Goal: Navigation & Orientation: Find specific page/section

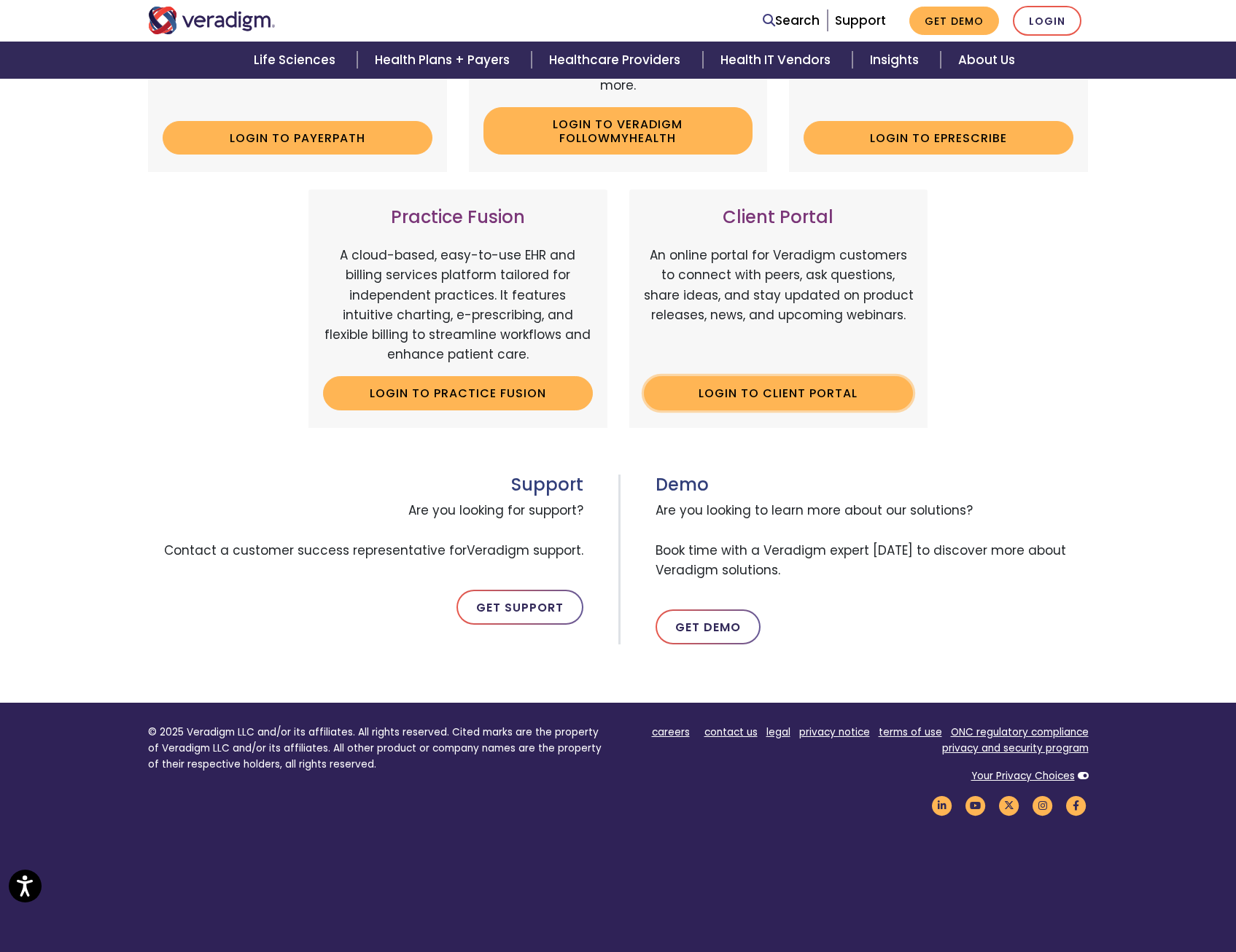
click at [720, 383] on link "Login to Client Portal" at bounding box center [779, 393] width 270 height 34
click at [1023, 19] on link "Login" at bounding box center [1046, 21] width 68 height 30
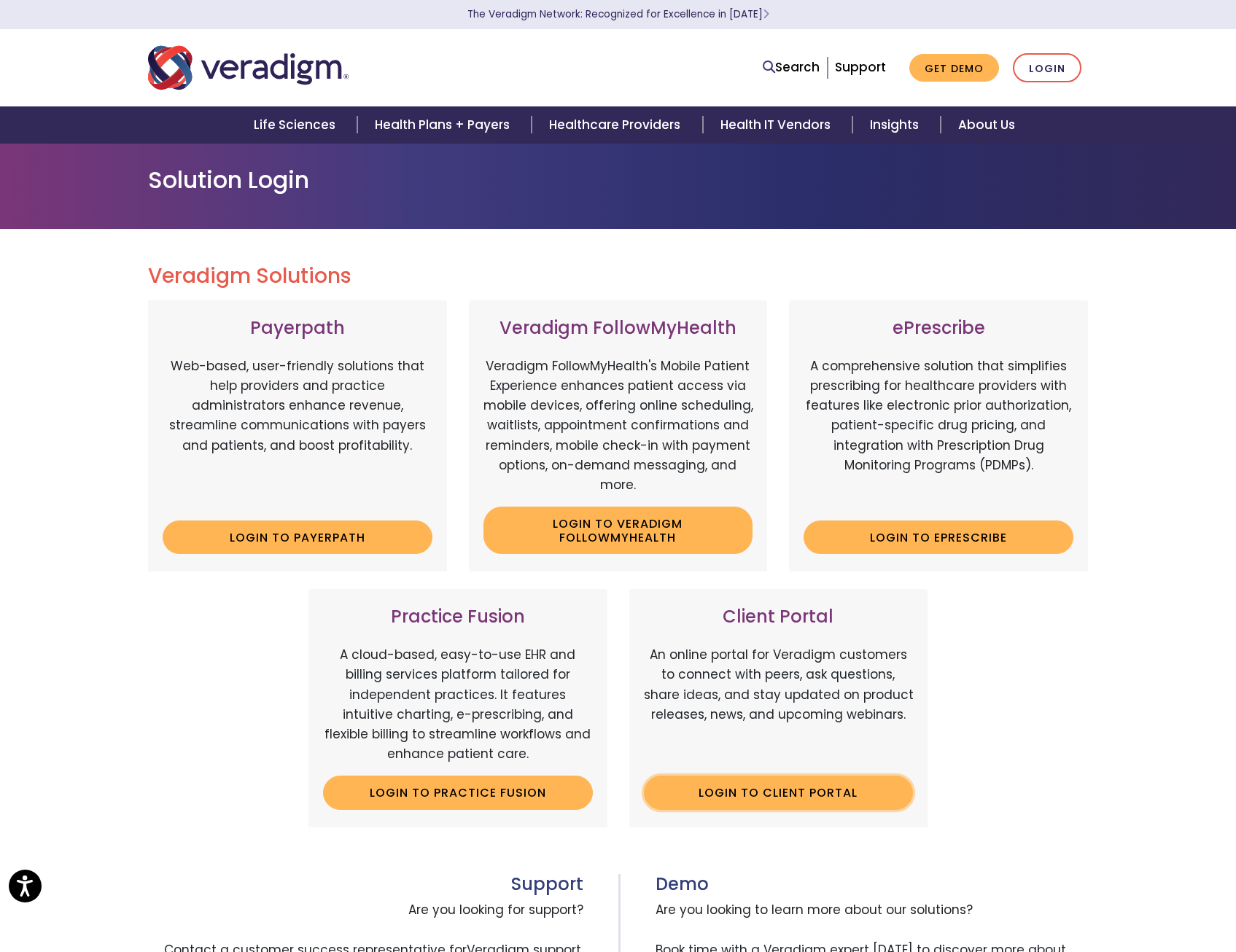
click at [760, 797] on link "Login to Client Portal" at bounding box center [779, 793] width 270 height 34
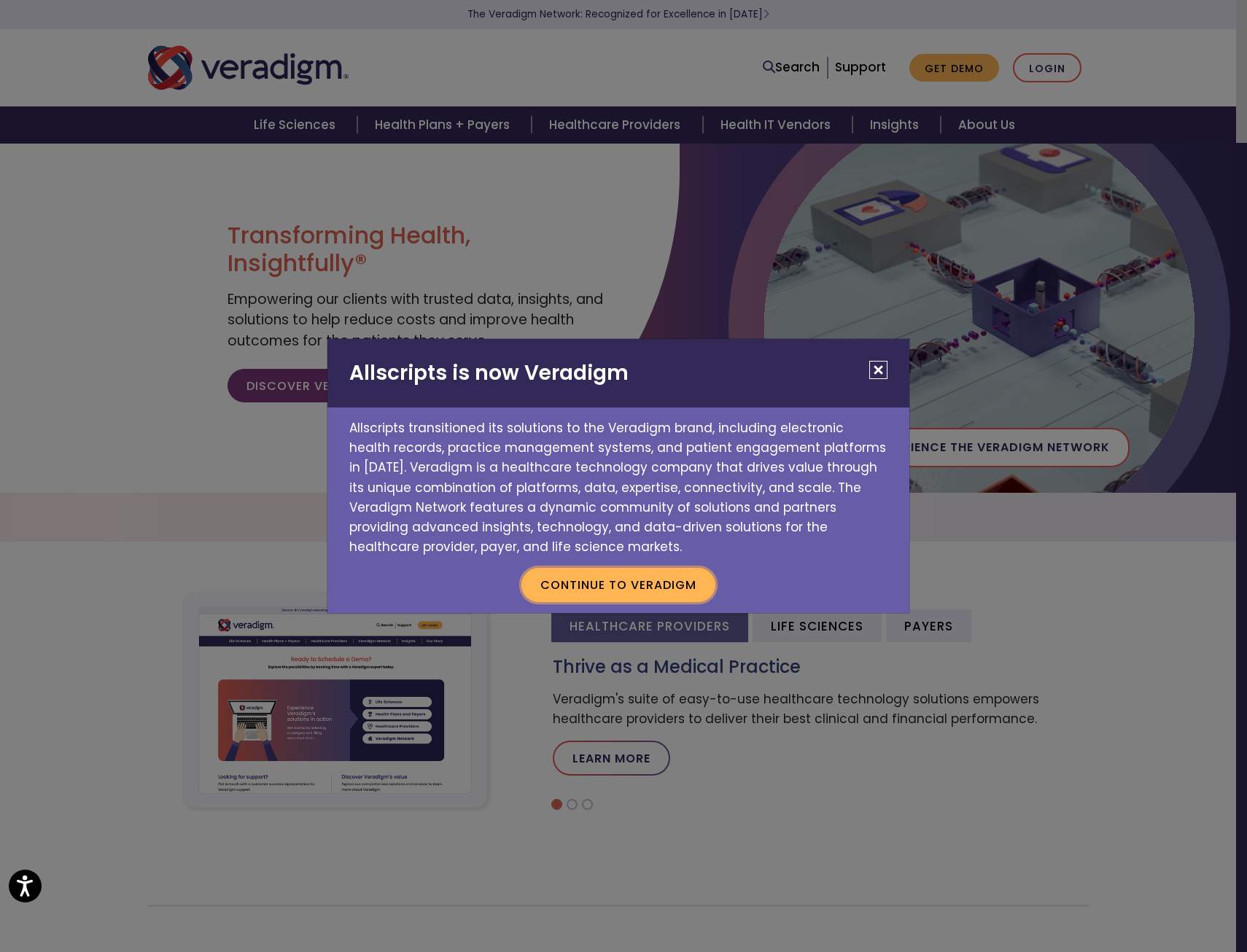
click at [686, 591] on button "Continue to Veradigm" at bounding box center [618, 584] width 194 height 34
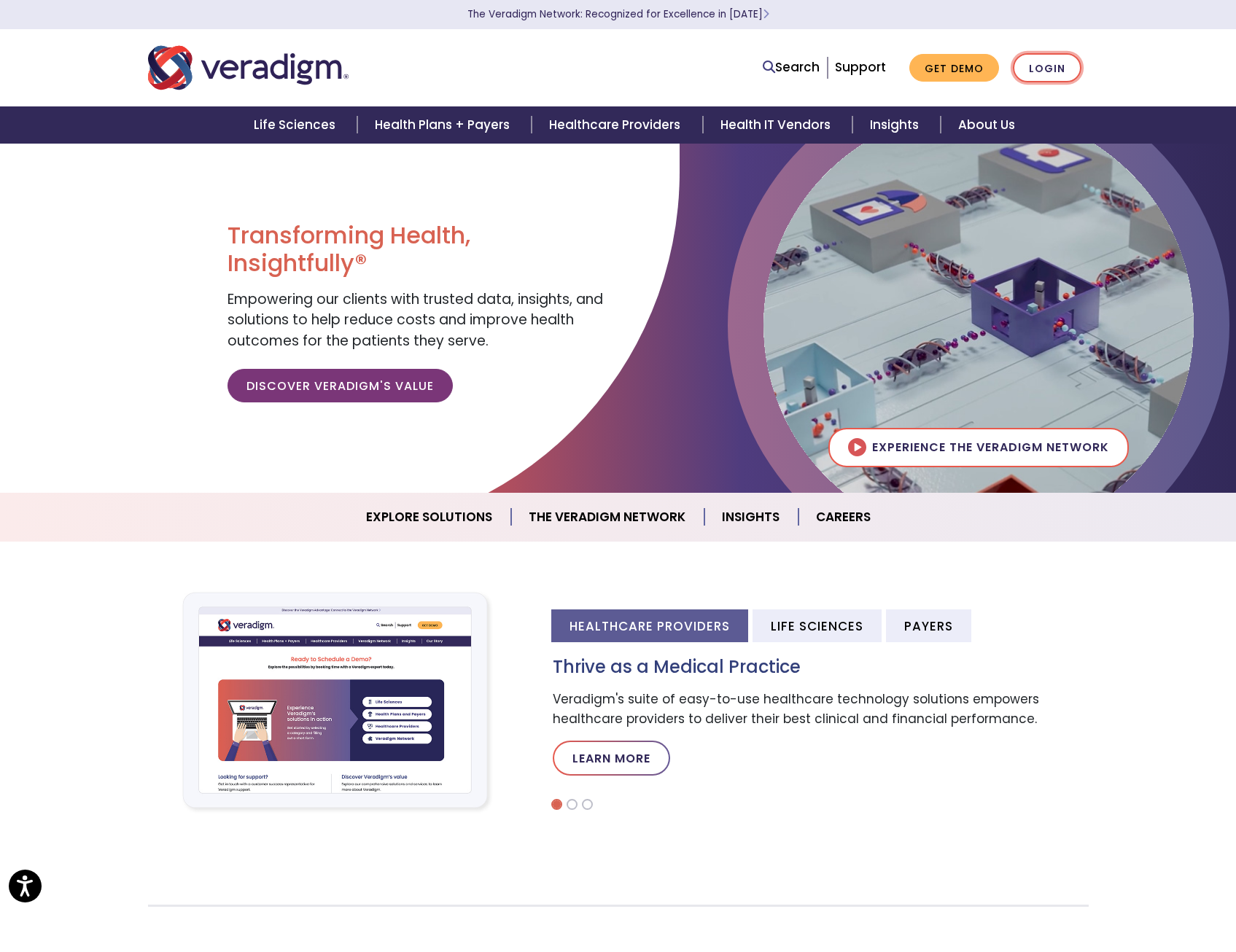
click at [1046, 72] on link "Login" at bounding box center [1046, 68] width 68 height 30
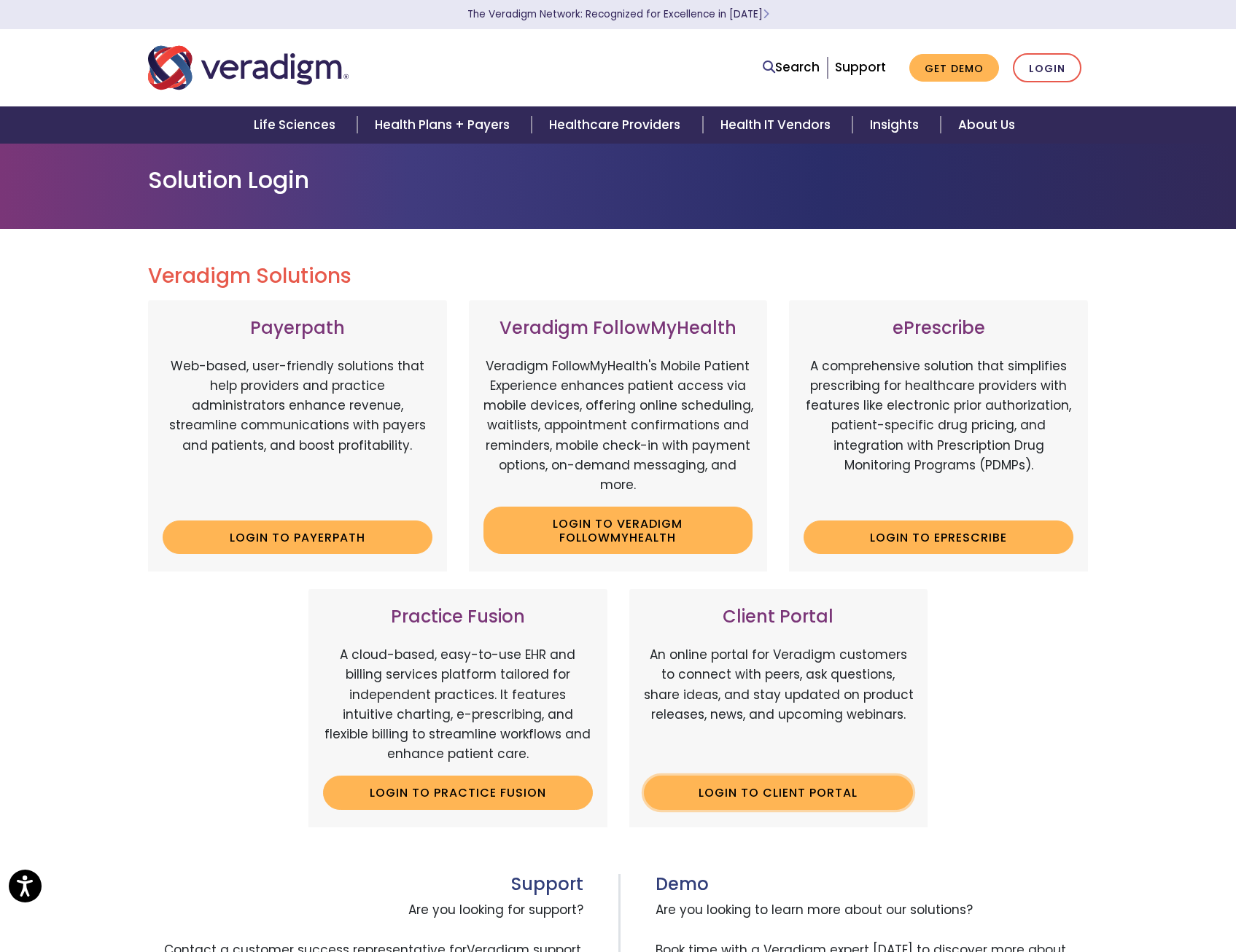
click at [777, 801] on link "Login to Client Portal" at bounding box center [779, 793] width 270 height 34
click at [1049, 56] on link "Login" at bounding box center [1046, 68] width 68 height 30
click at [761, 795] on link "Login to Client Portal" at bounding box center [779, 793] width 270 height 34
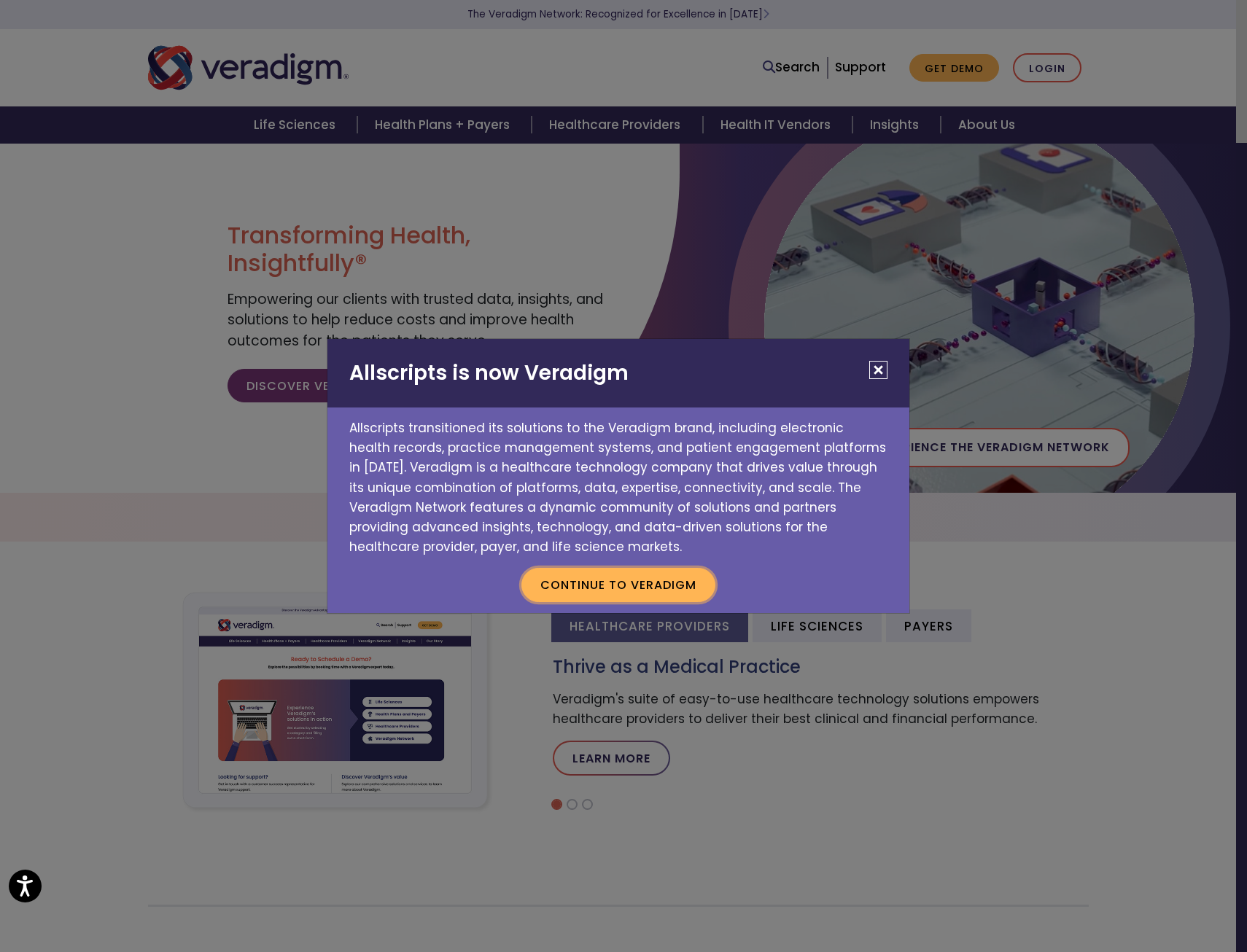
click at [686, 597] on button "Continue to Veradigm" at bounding box center [618, 584] width 194 height 34
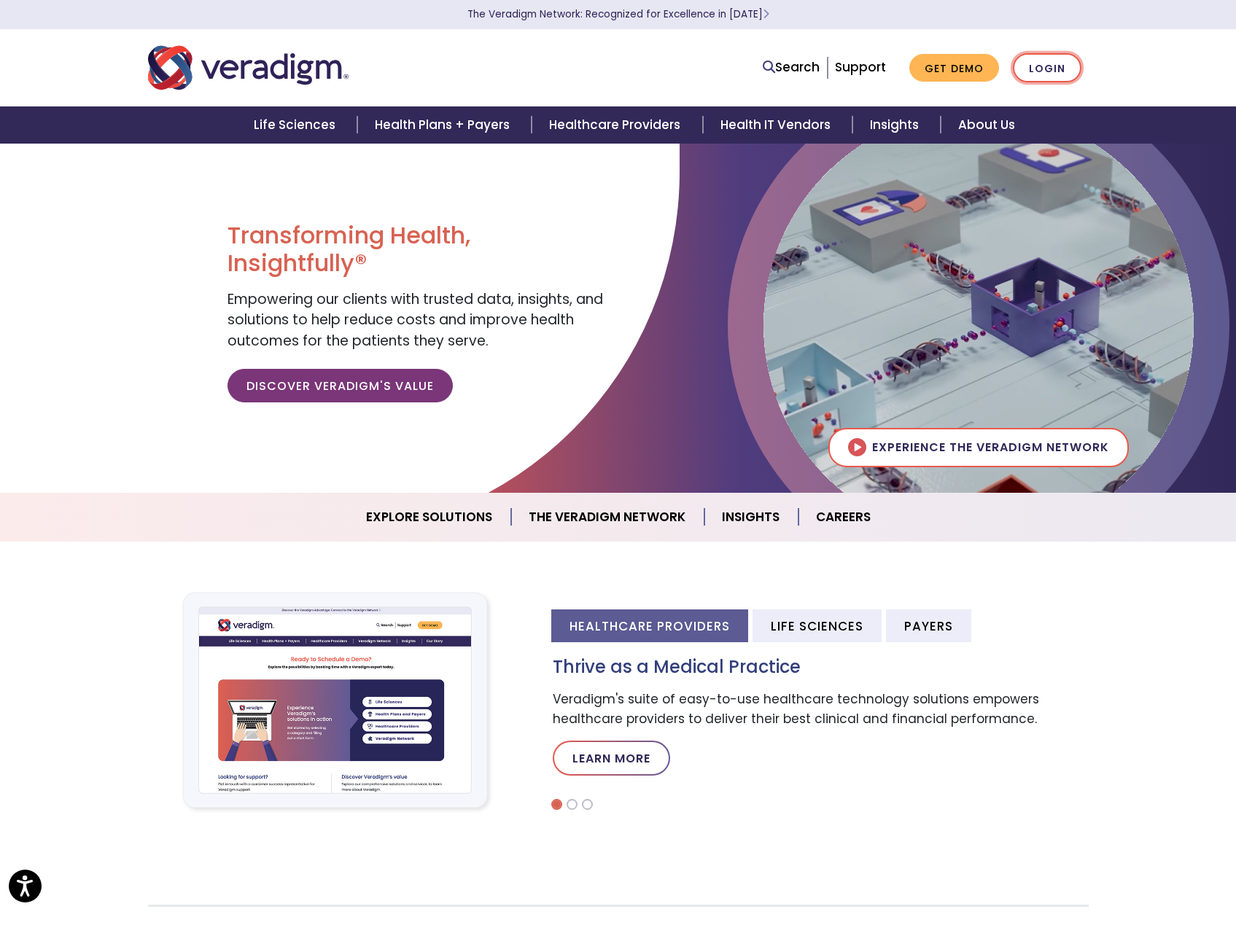
click at [1037, 66] on link "Login" at bounding box center [1046, 68] width 68 height 30
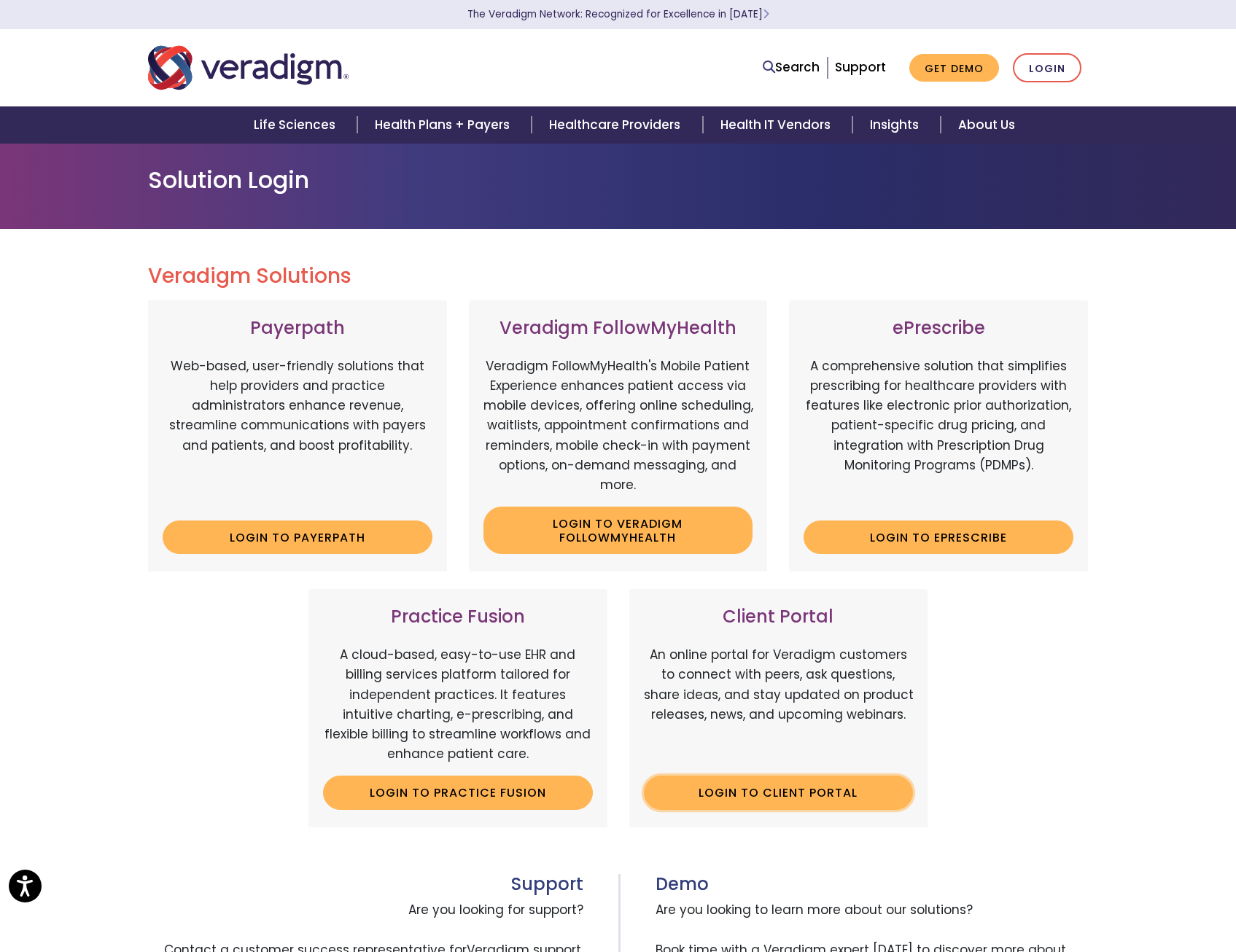
click at [797, 798] on link "Login to Client Portal" at bounding box center [779, 793] width 270 height 34
